Goal: Navigation & Orientation: Find specific page/section

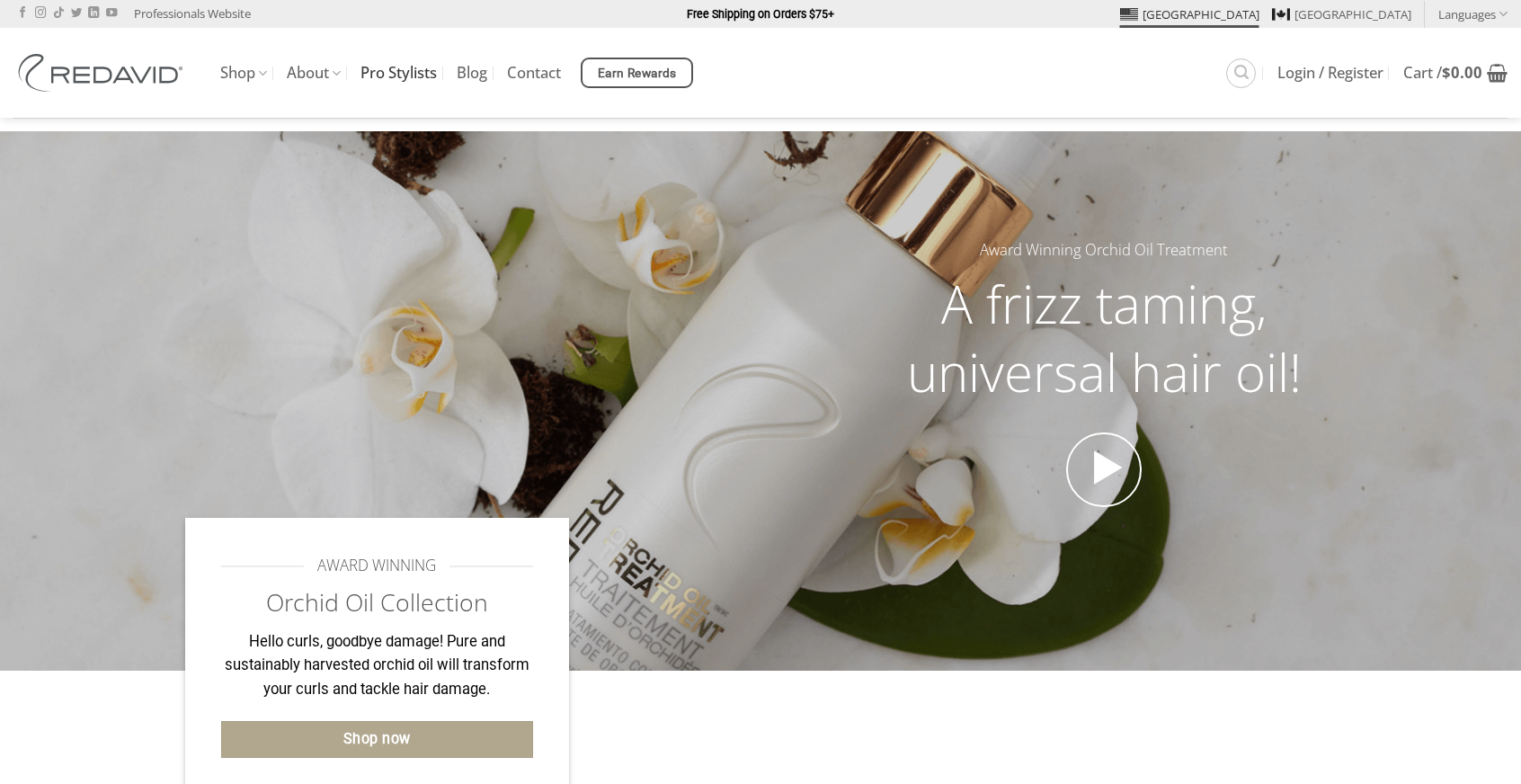
click at [427, 78] on link "Pro Stylists" at bounding box center [399, 72] width 76 height 32
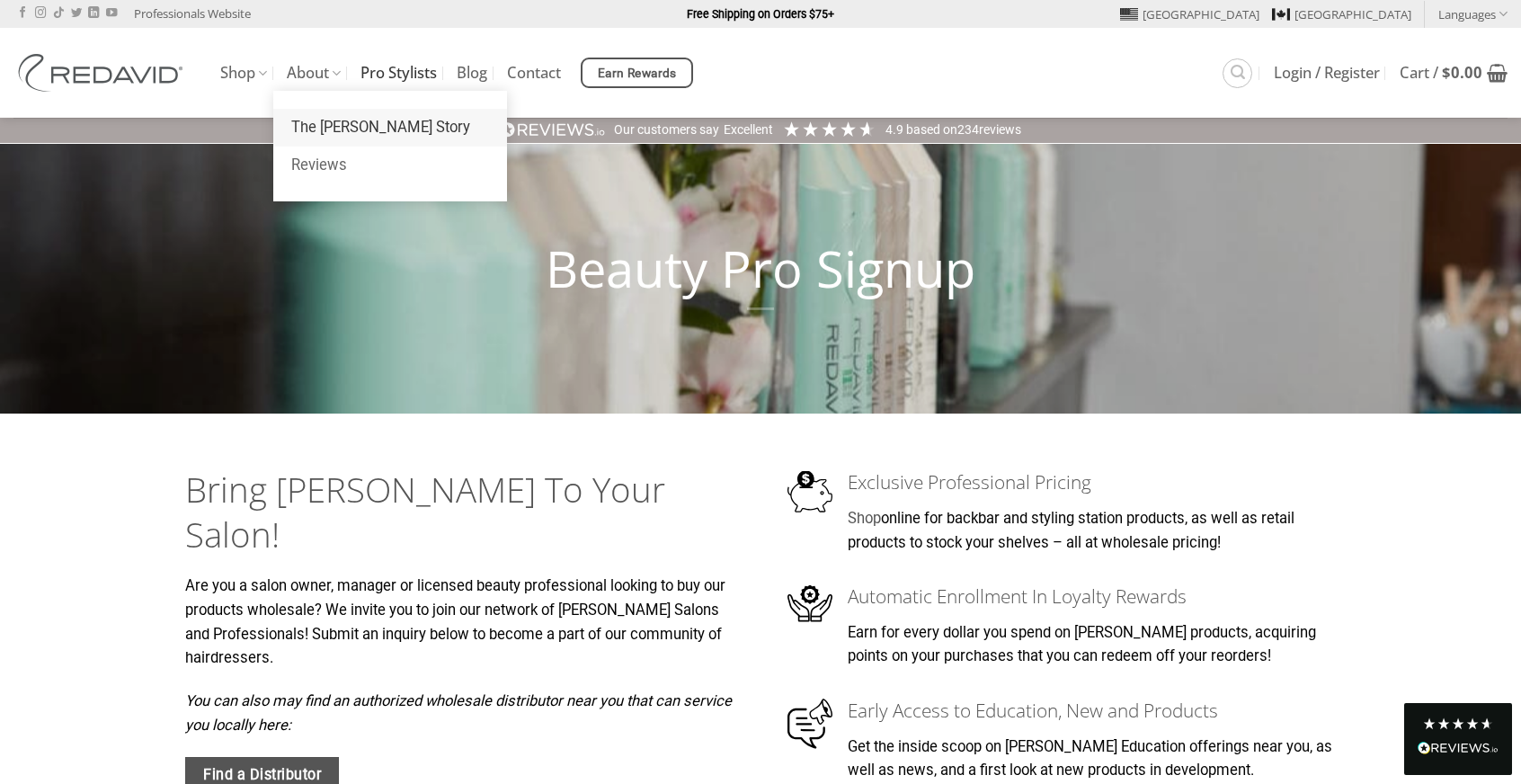
click at [339, 118] on link "The [PERSON_NAME] Story" at bounding box center [390, 128] width 234 height 38
